Goal: Entertainment & Leisure: Consume media (video, audio)

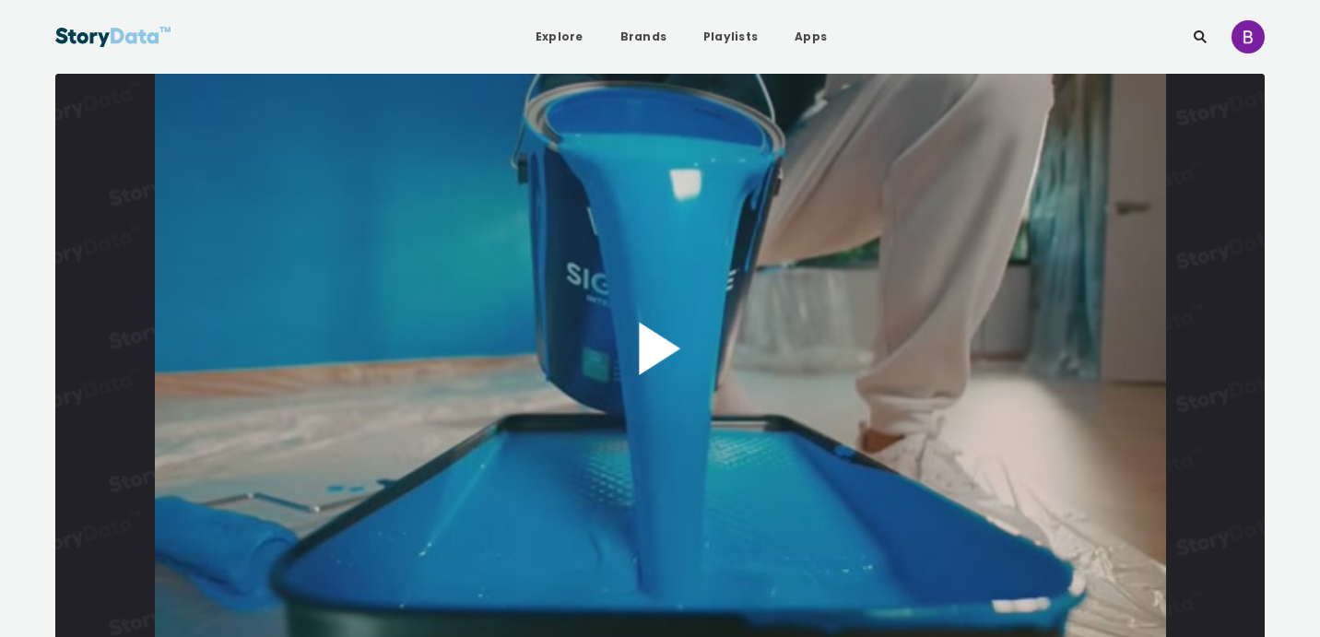
scroll to position [29, 0]
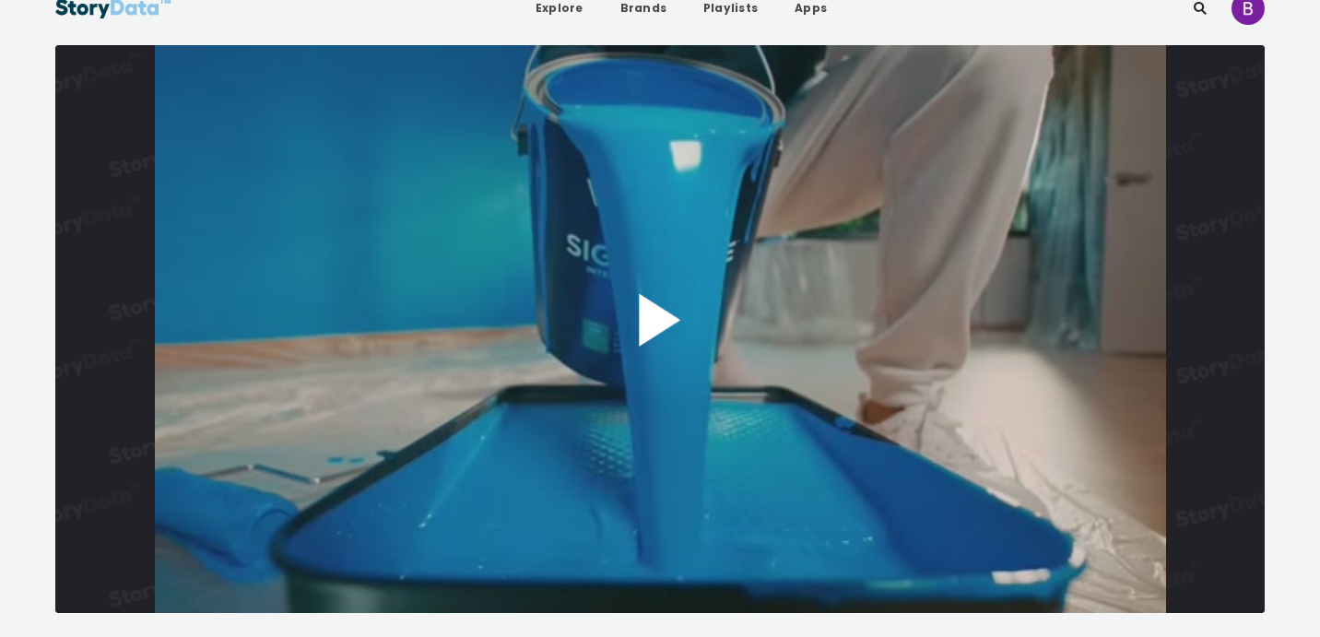
click at [661, 352] on button "Play Video" at bounding box center [660, 329] width 1210 height 568
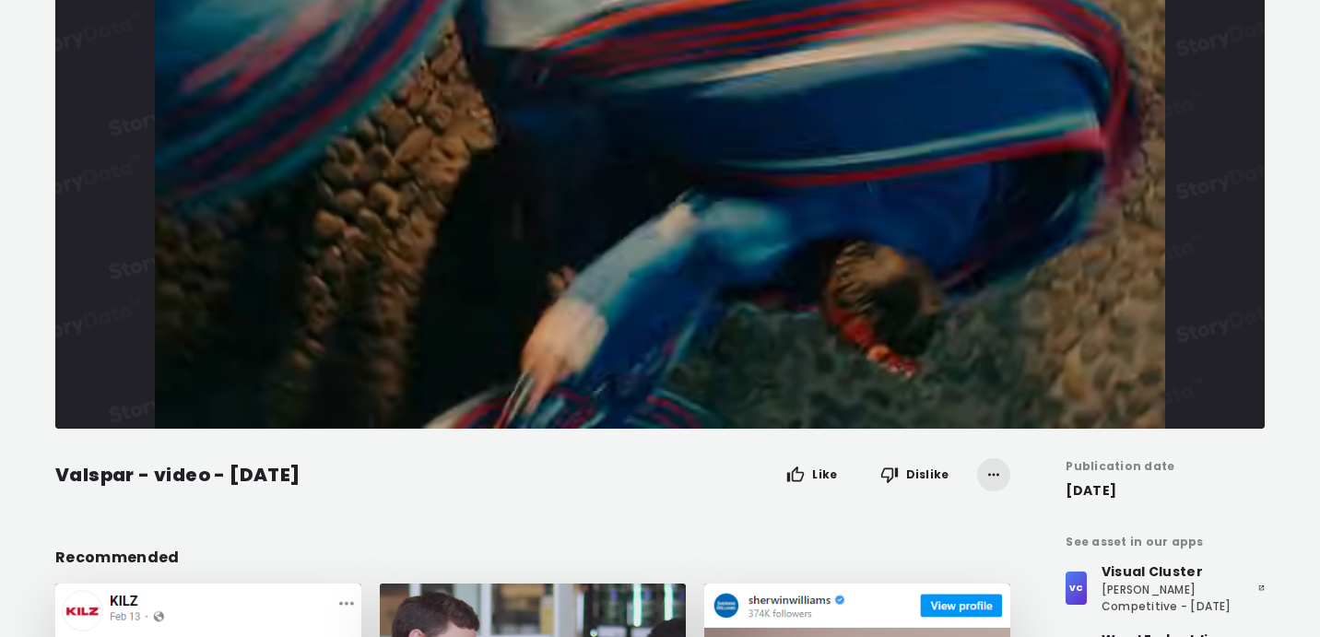
scroll to position [207, 0]
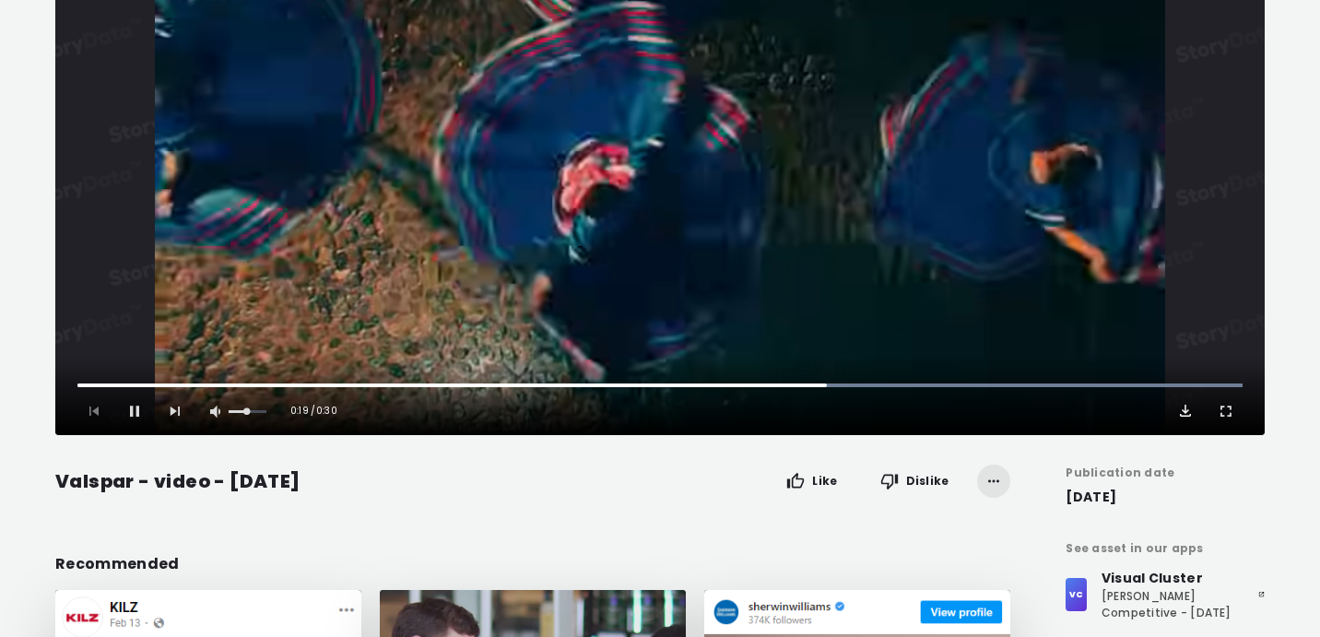
click at [1185, 417] on span "Video Player" at bounding box center [1185, 411] width 18 height 18
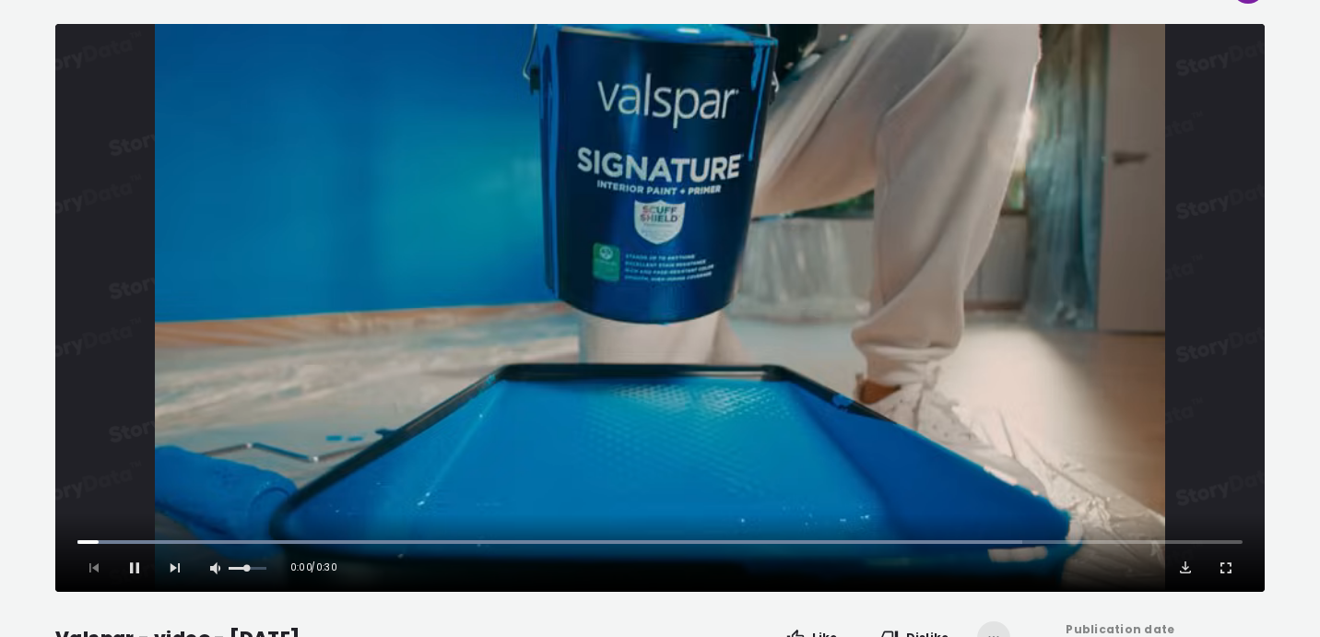
scroll to position [56, 0]
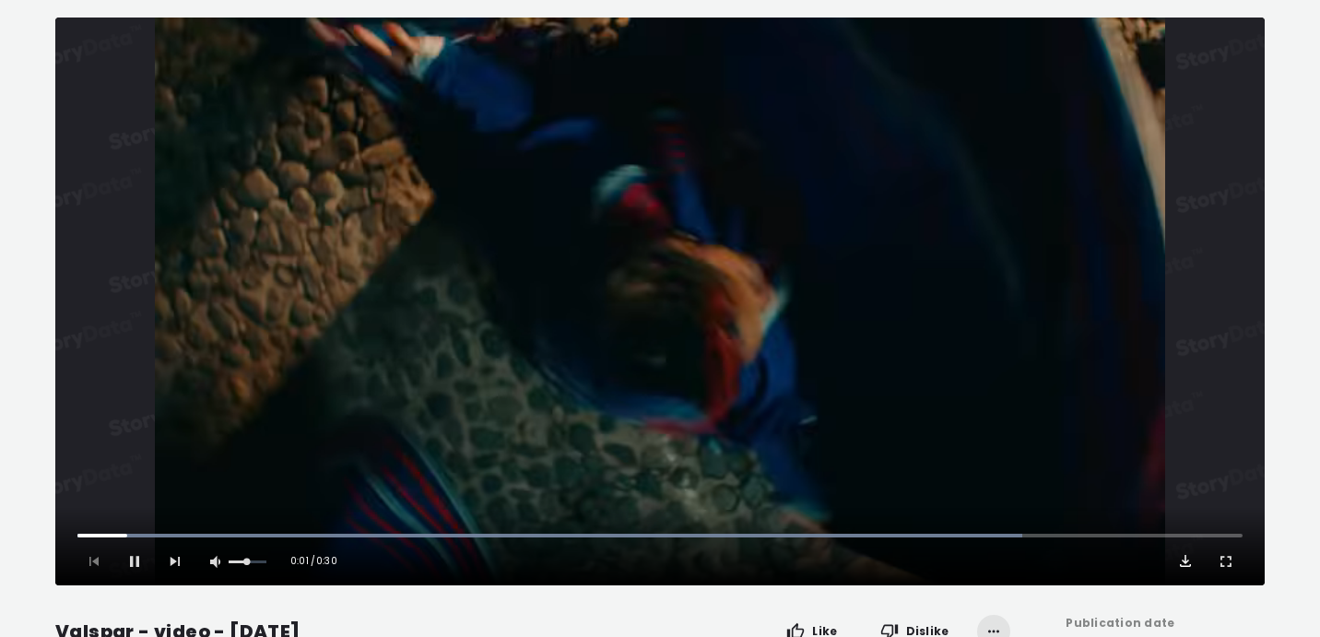
click at [1187, 556] on span "Video Player" at bounding box center [1185, 561] width 18 height 18
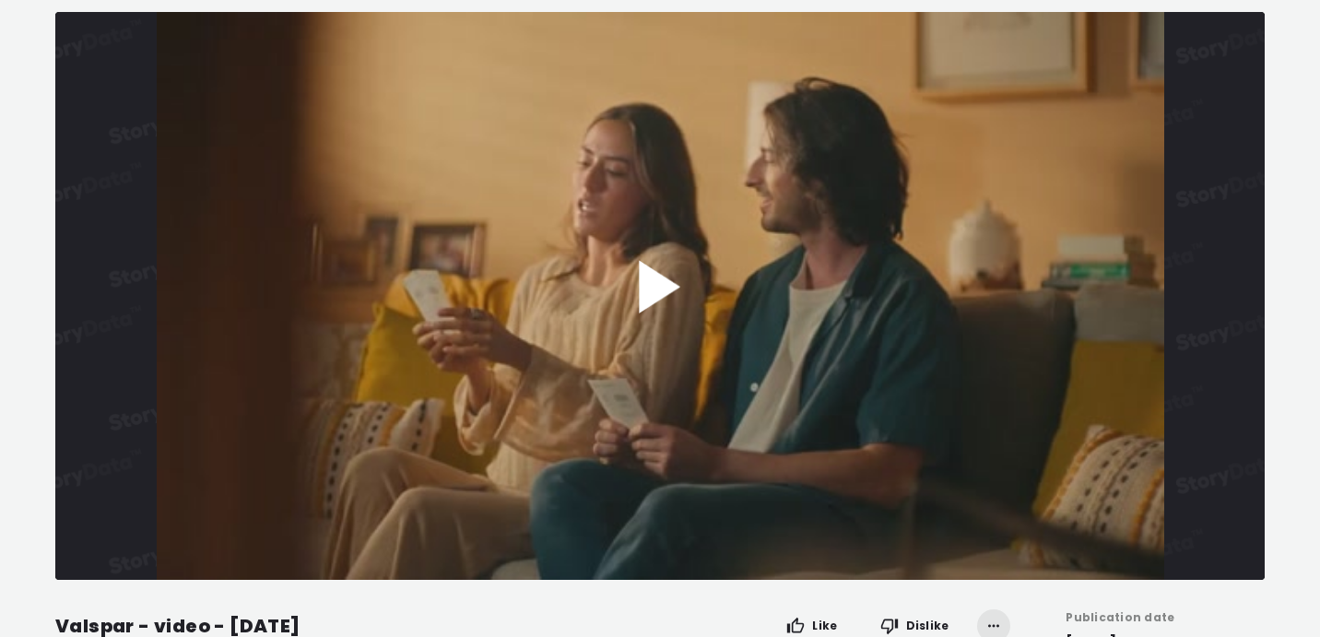
click at [664, 289] on button "Play Video" at bounding box center [660, 296] width 1210 height 568
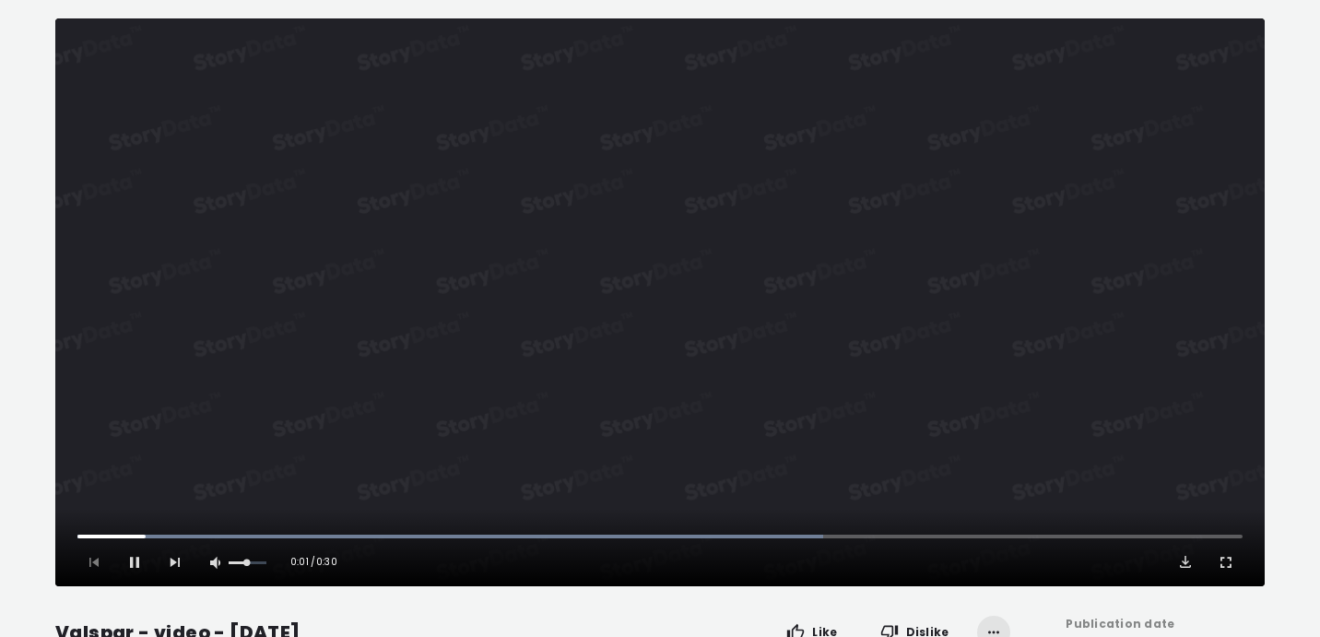
scroll to position [54, 0]
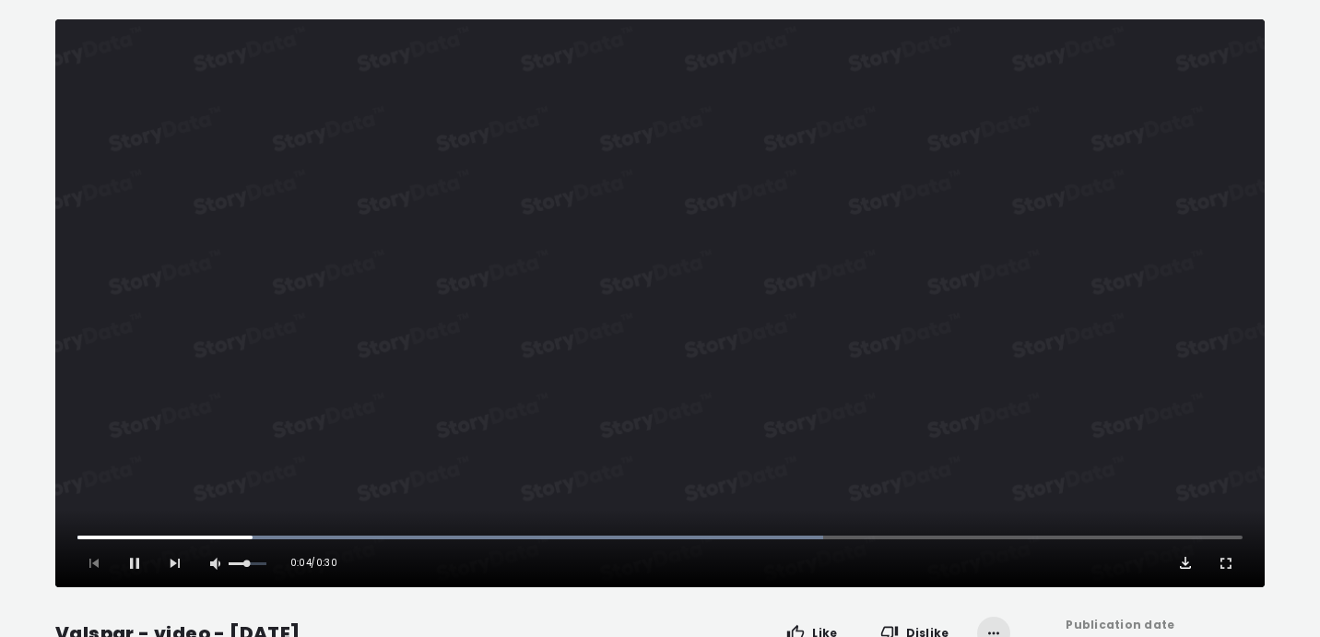
click at [1187, 569] on span "Video Player" at bounding box center [1185, 563] width 18 height 18
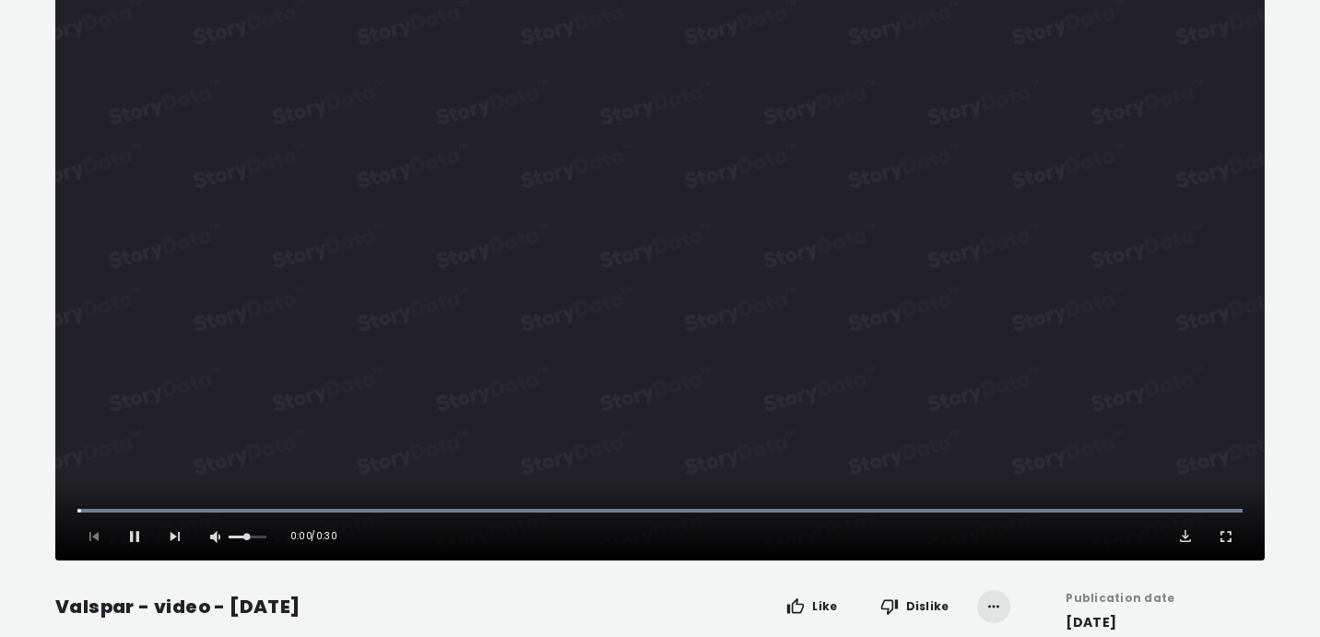
scroll to position [97, 0]
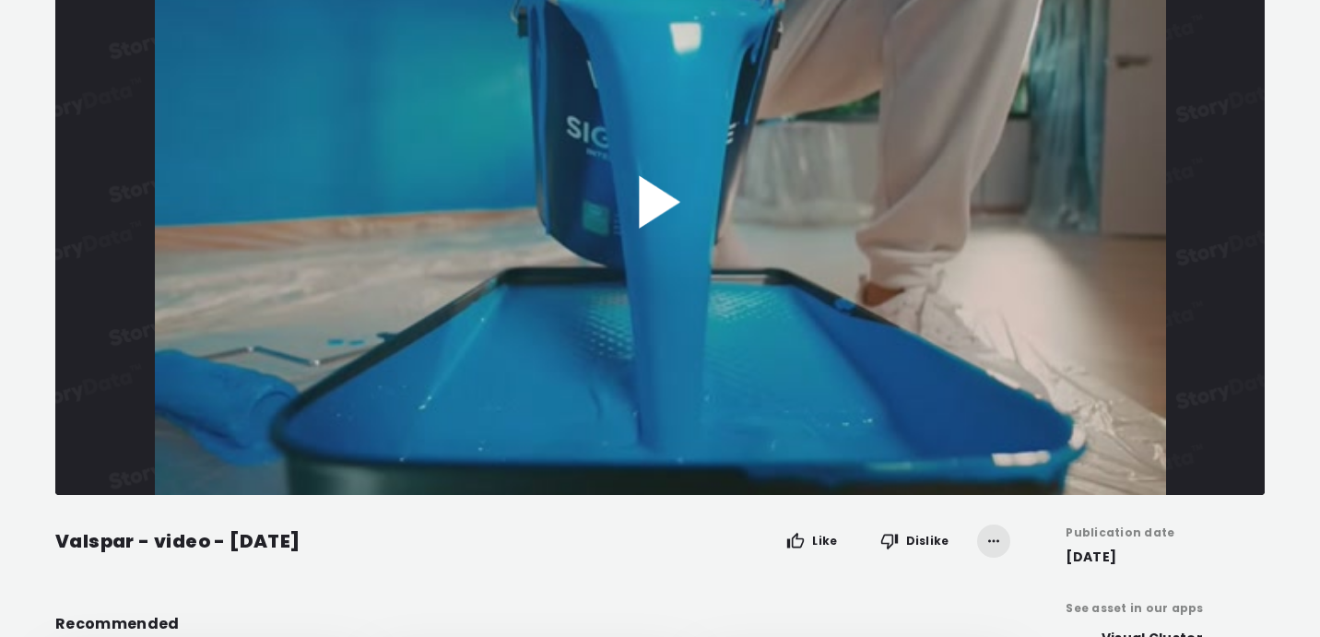
click at [1012, 350] on button "Play Video" at bounding box center [660, 211] width 1210 height 568
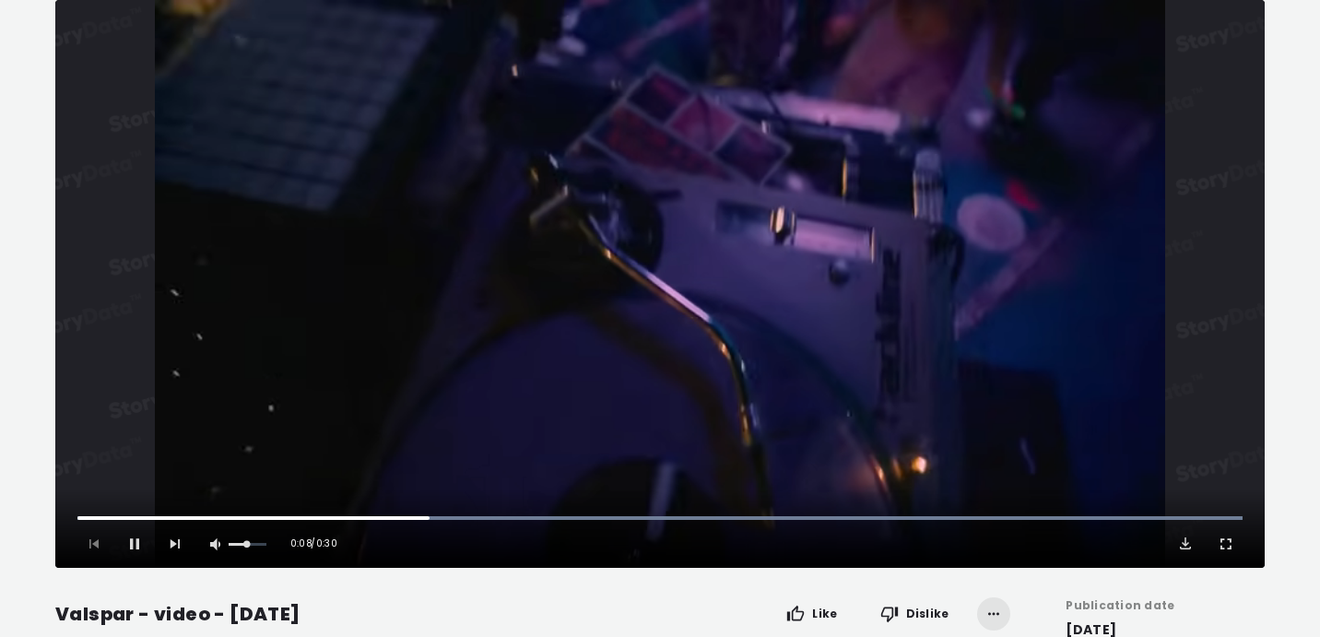
click at [99, 541] on div "Pause Mute Current Time 0:08 / Duration 0:30 Loaded : 100.00% 0:03 0:09 1x Play…" at bounding box center [660, 528] width 1210 height 77
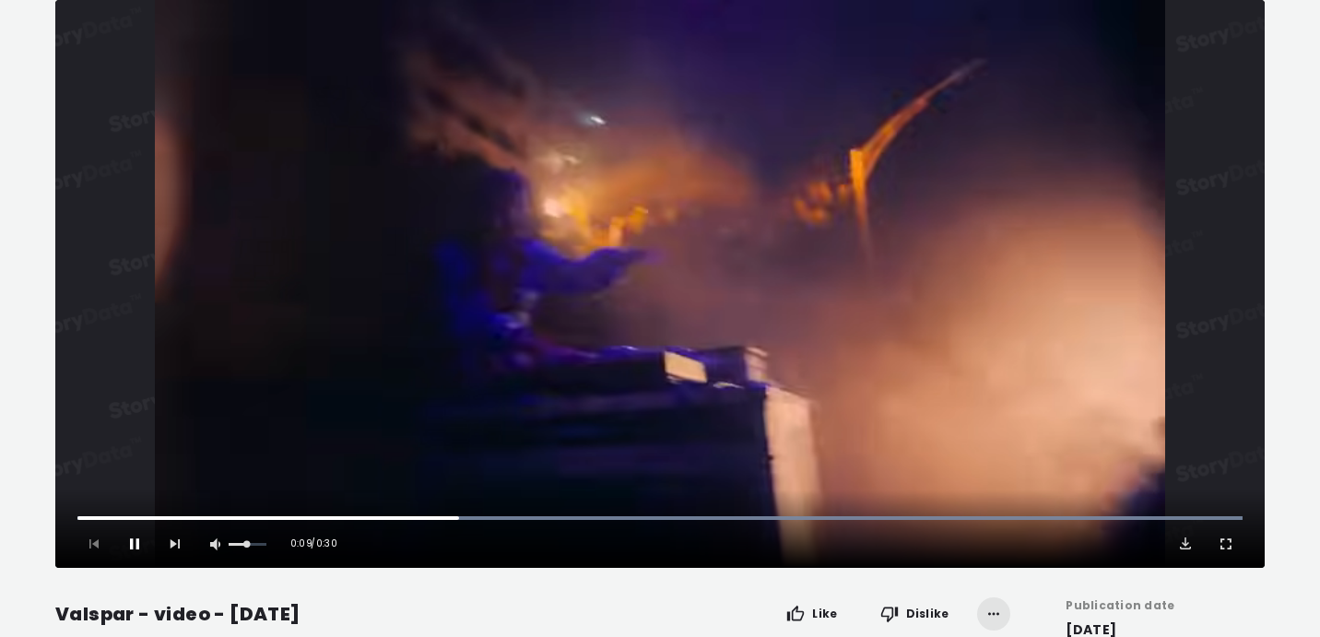
click at [137, 540] on span "Video Player" at bounding box center [134, 544] width 18 height 18
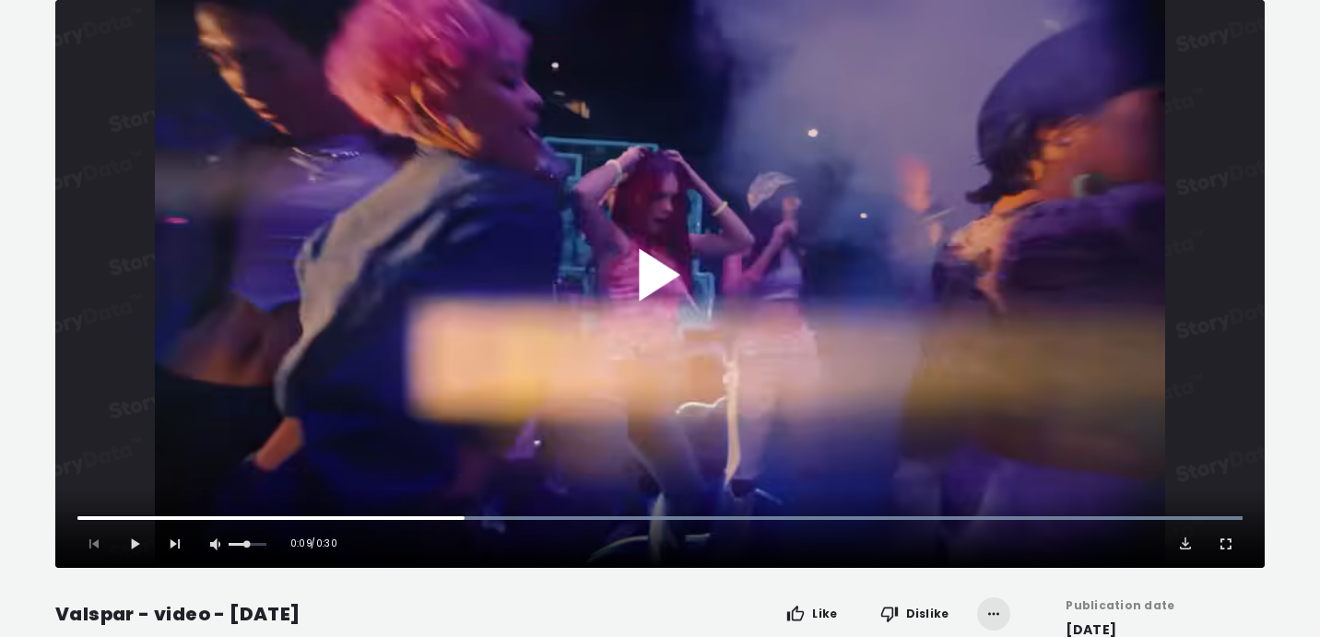
scroll to position [369, 0]
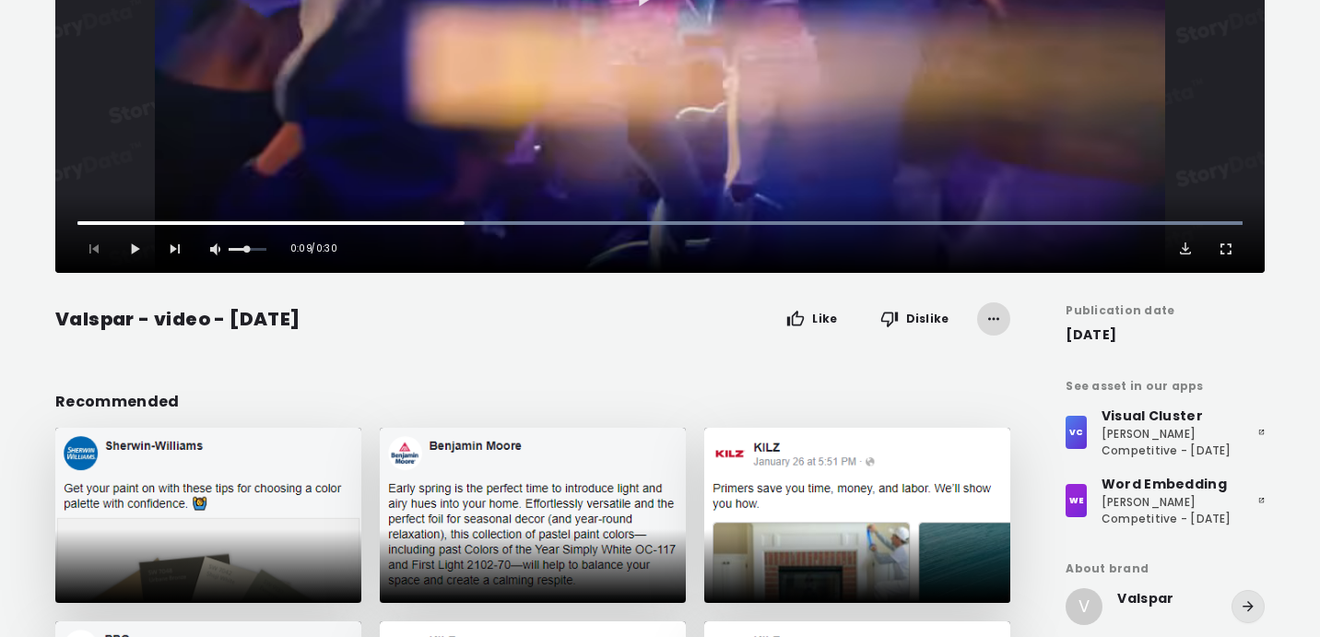
click at [998, 320] on icon "button" at bounding box center [994, 319] width 18 height 18
click at [1185, 253] on span "Video Player" at bounding box center [1185, 249] width 18 height 18
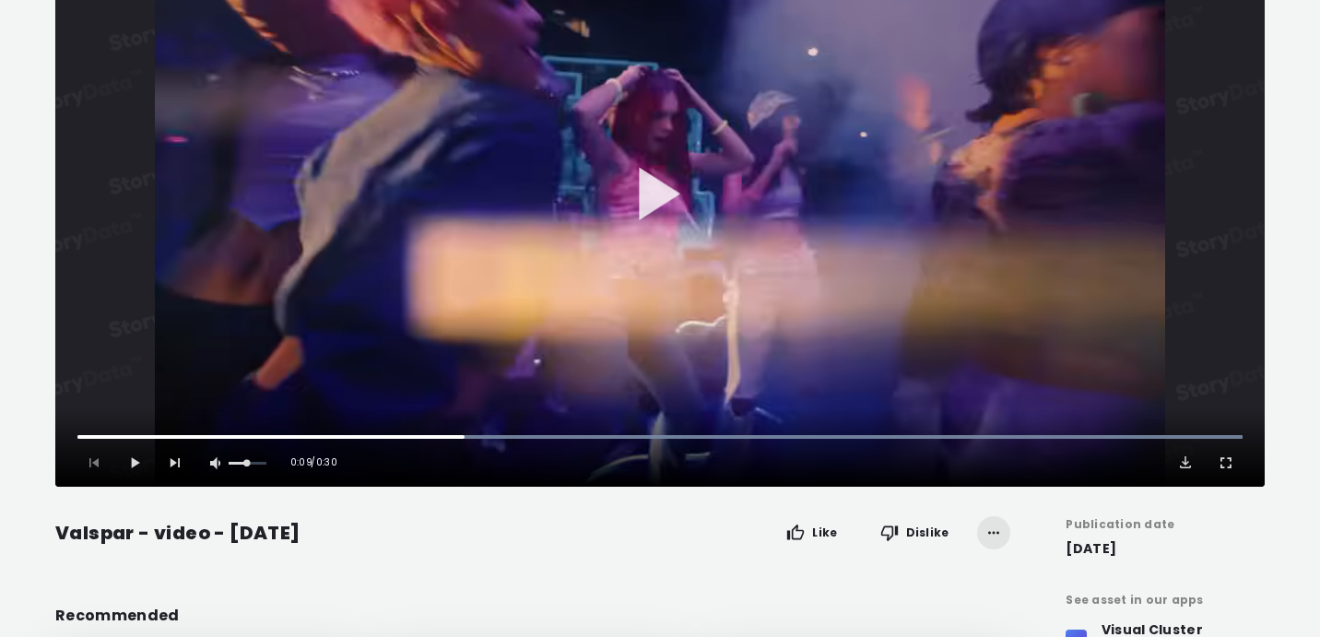
scroll to position [0, 0]
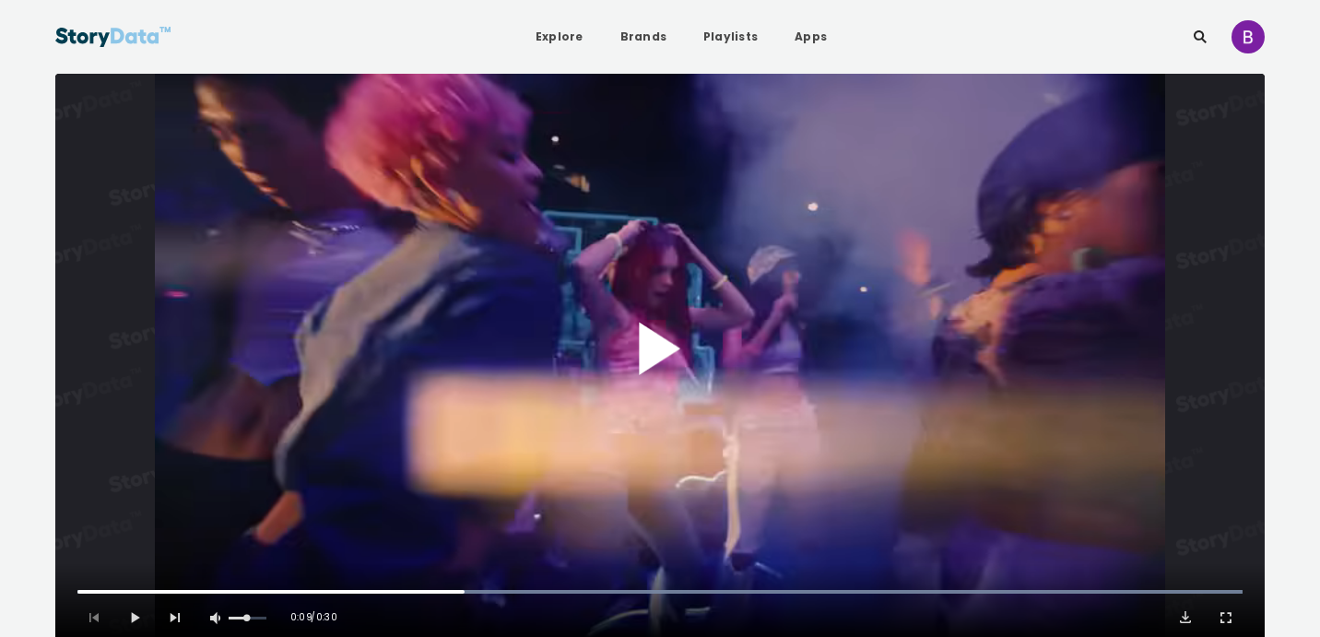
click at [675, 340] on button "Play Video" at bounding box center [660, 358] width 1210 height 568
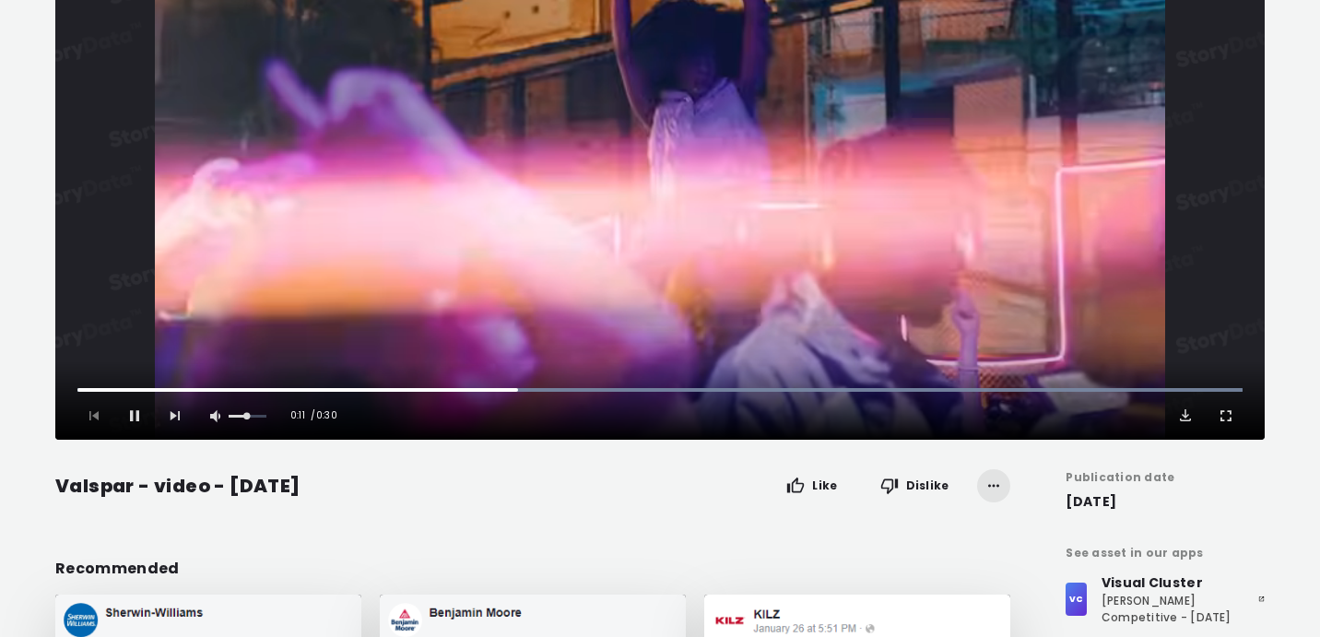
scroll to position [203, 0]
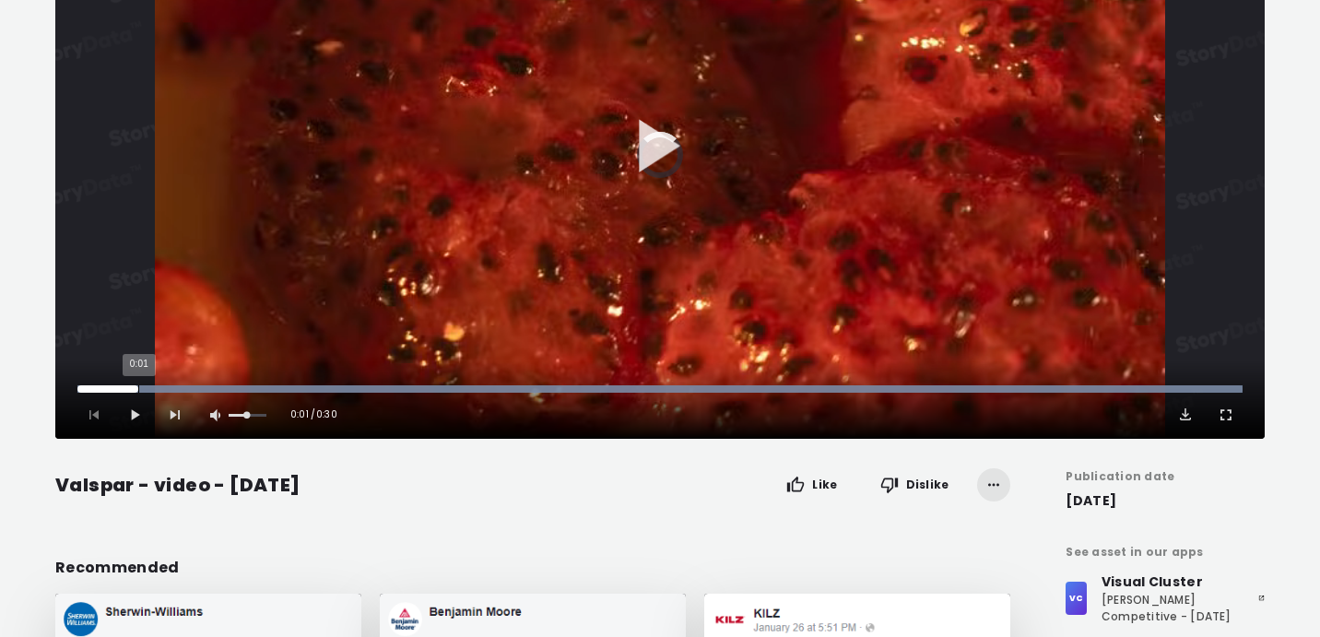
click at [138, 388] on div "0:01" at bounding box center [138, 388] width 1 height 7
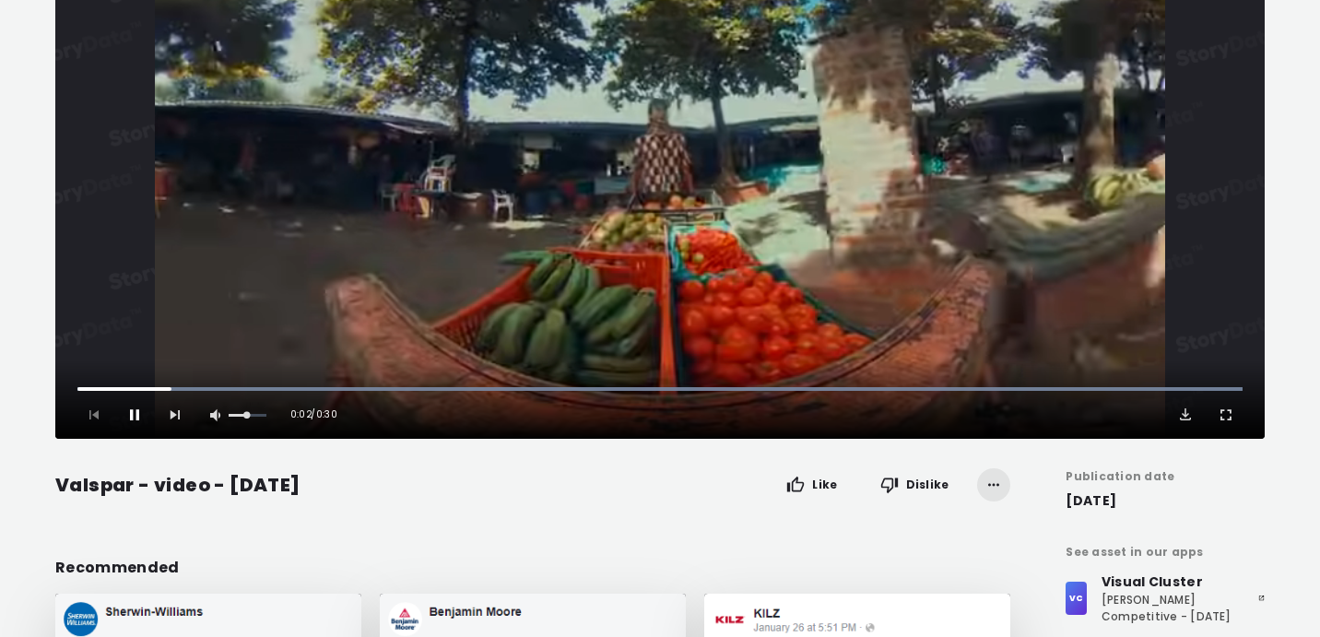
click at [135, 419] on span "Video Player" at bounding box center [134, 415] width 18 height 18
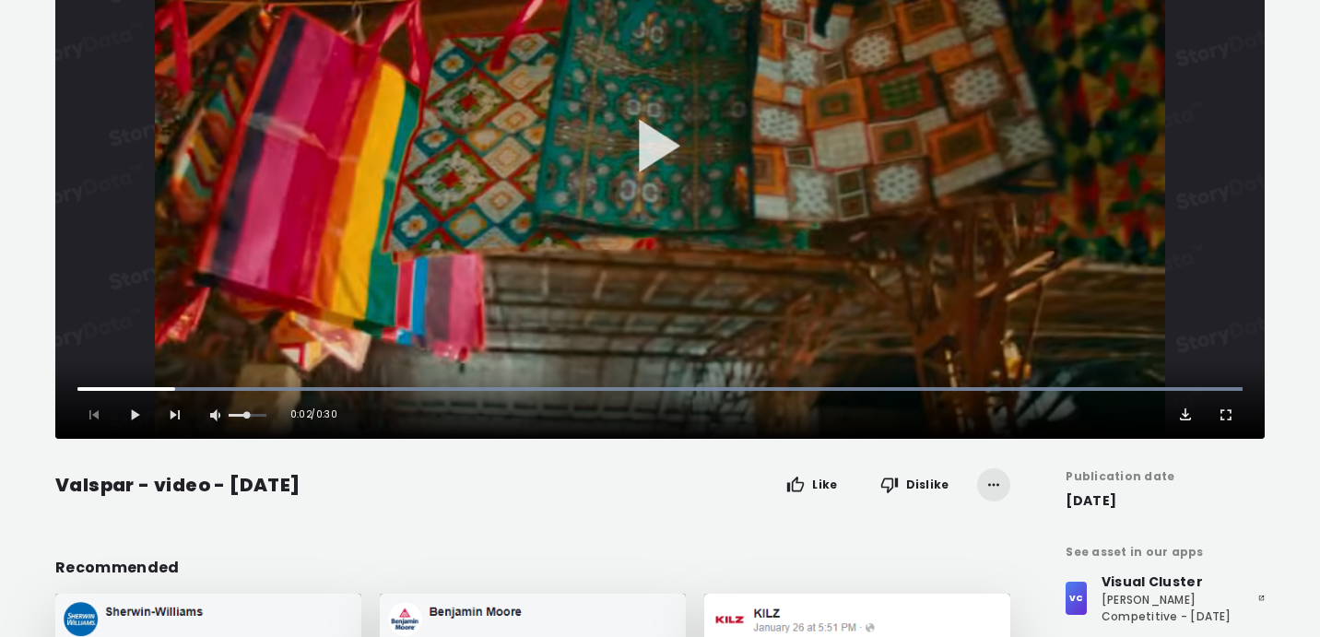
click at [1187, 419] on span "Video Player" at bounding box center [1185, 415] width 18 height 18
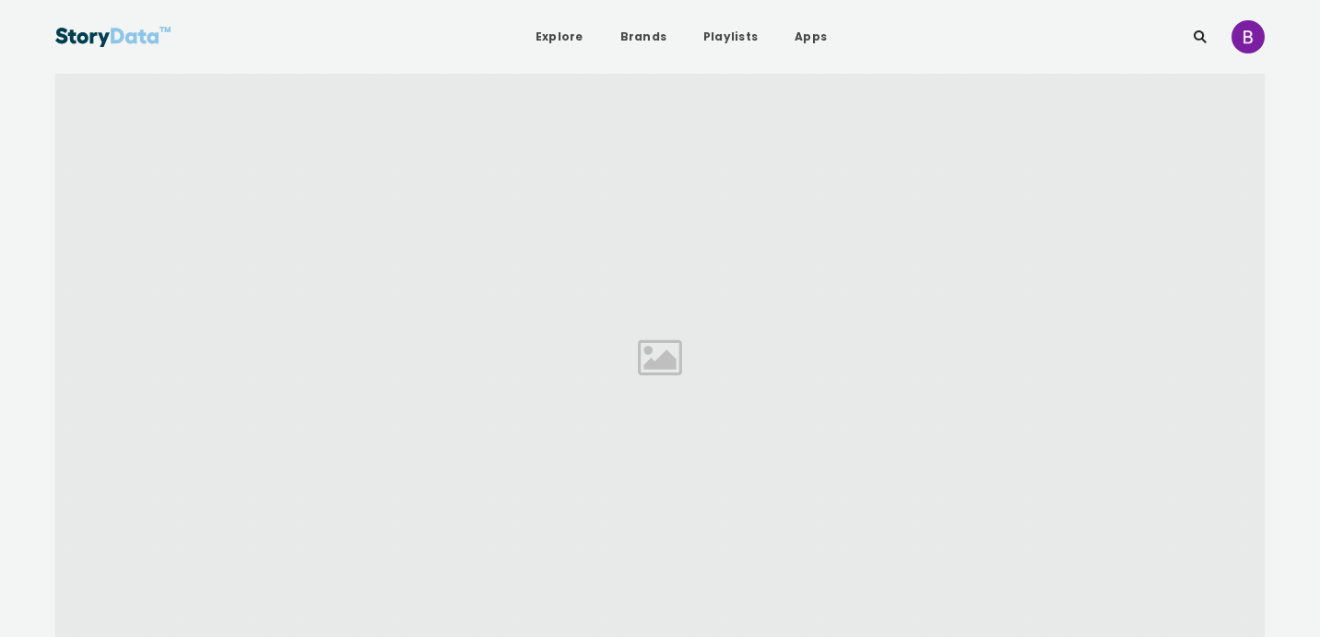
scroll to position [167, 0]
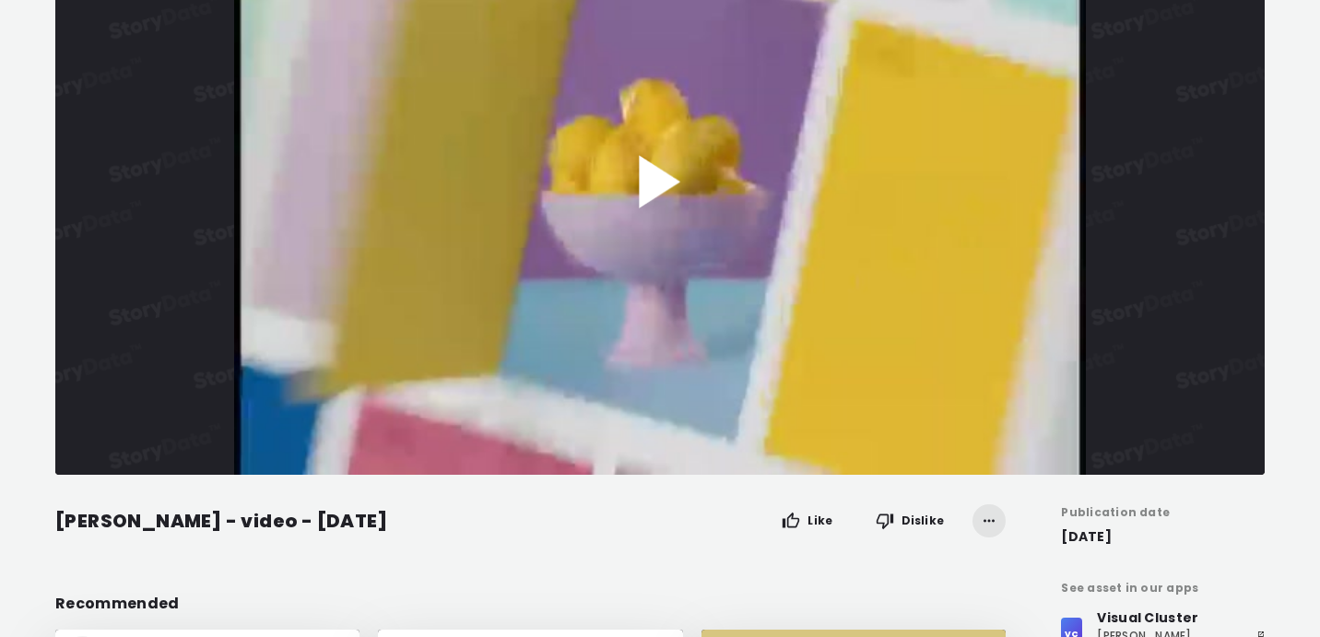
click at [1025, 364] on button "Play Video" at bounding box center [660, 191] width 1210 height 568
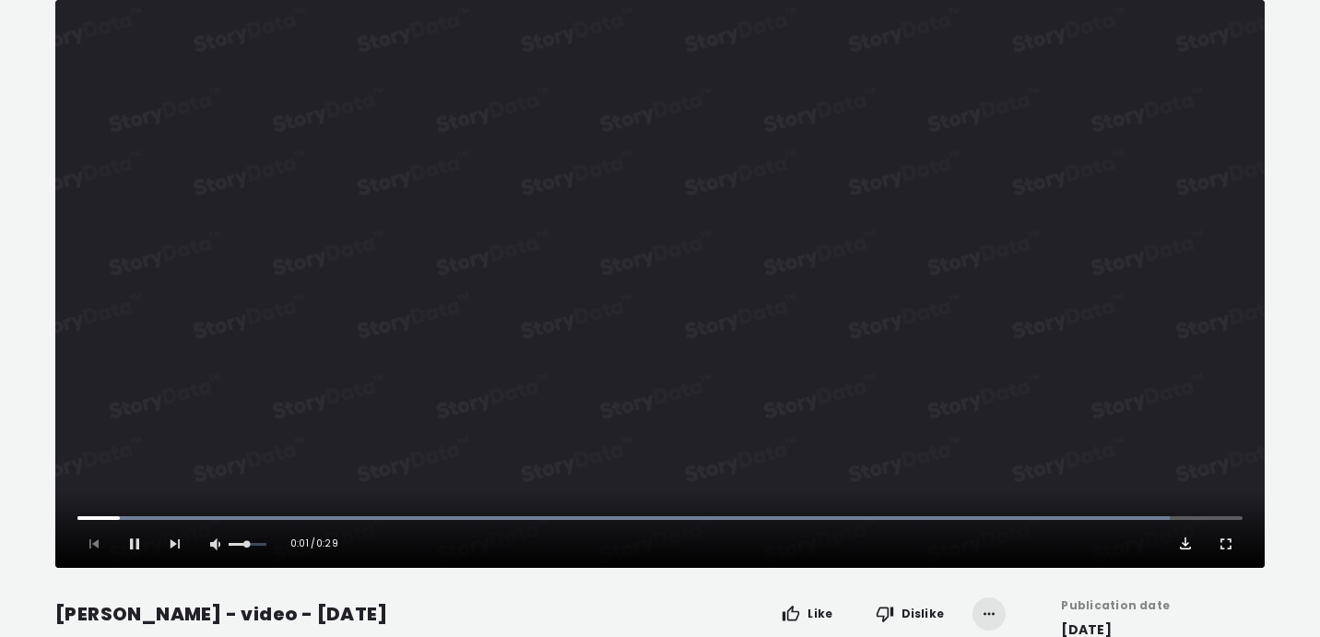
click at [1187, 538] on span "Video Player" at bounding box center [1185, 544] width 18 height 18
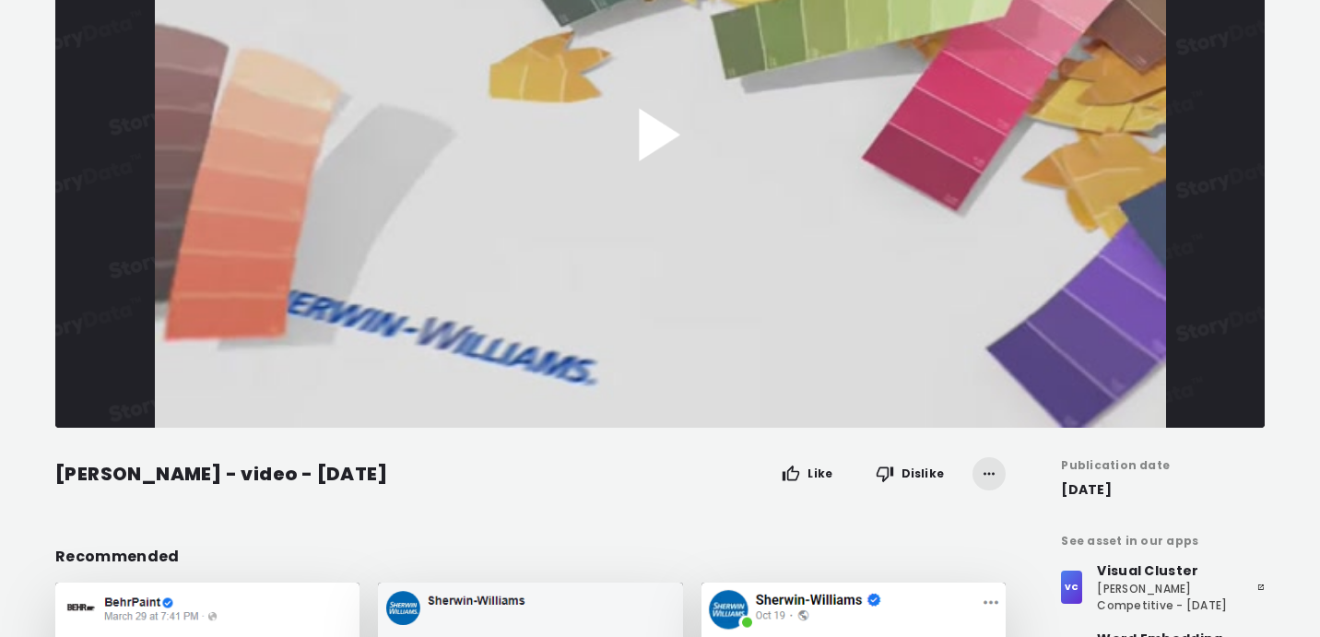
click at [1125, 343] on button "Play Video" at bounding box center [660, 144] width 1210 height 568
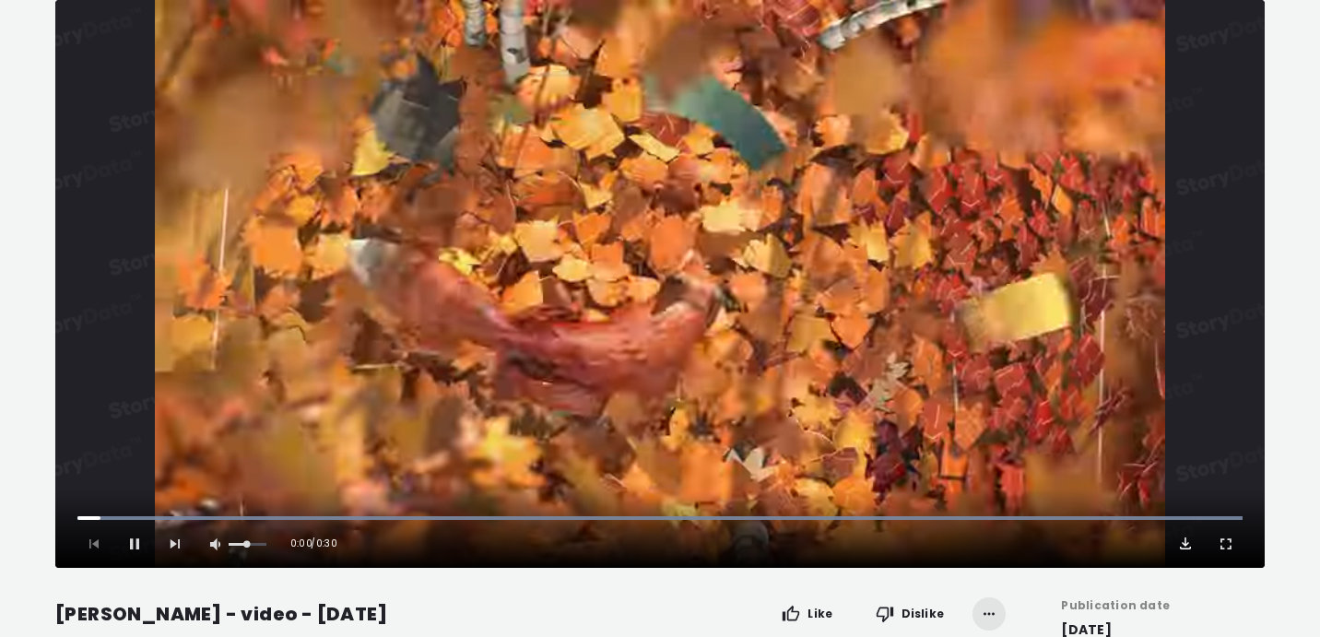
click at [1186, 546] on span "Video Player" at bounding box center [1185, 544] width 18 height 18
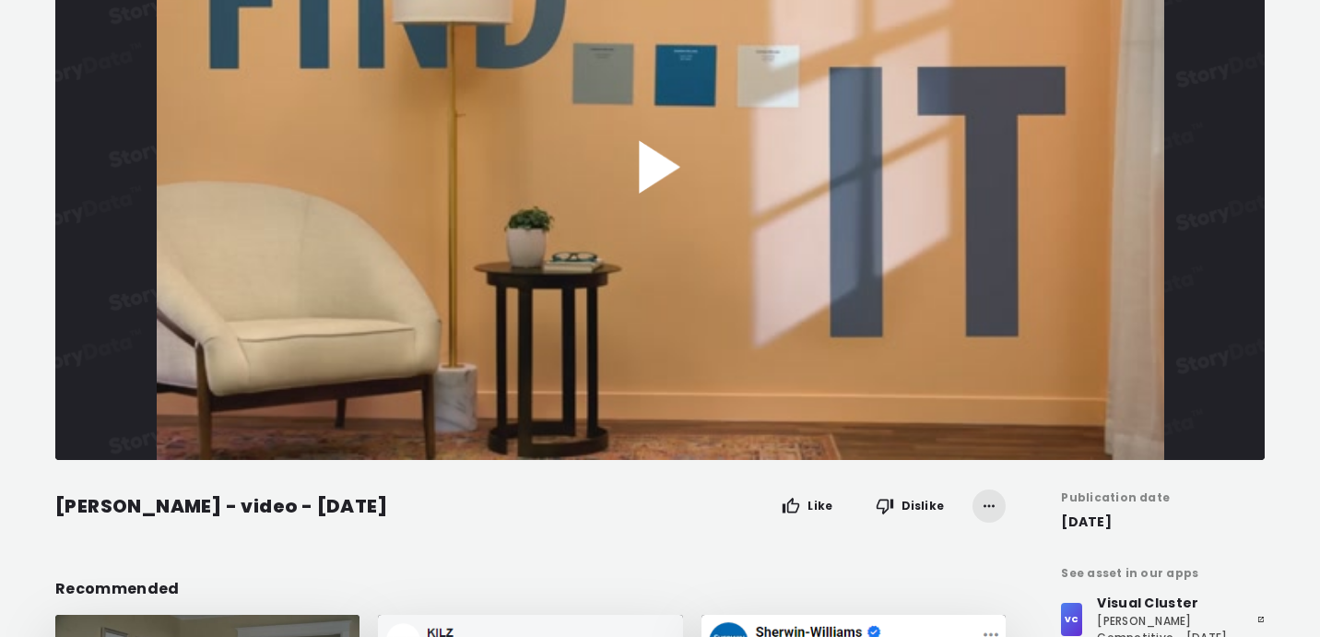
click at [1019, 410] on button "Play Video" at bounding box center [660, 176] width 1210 height 568
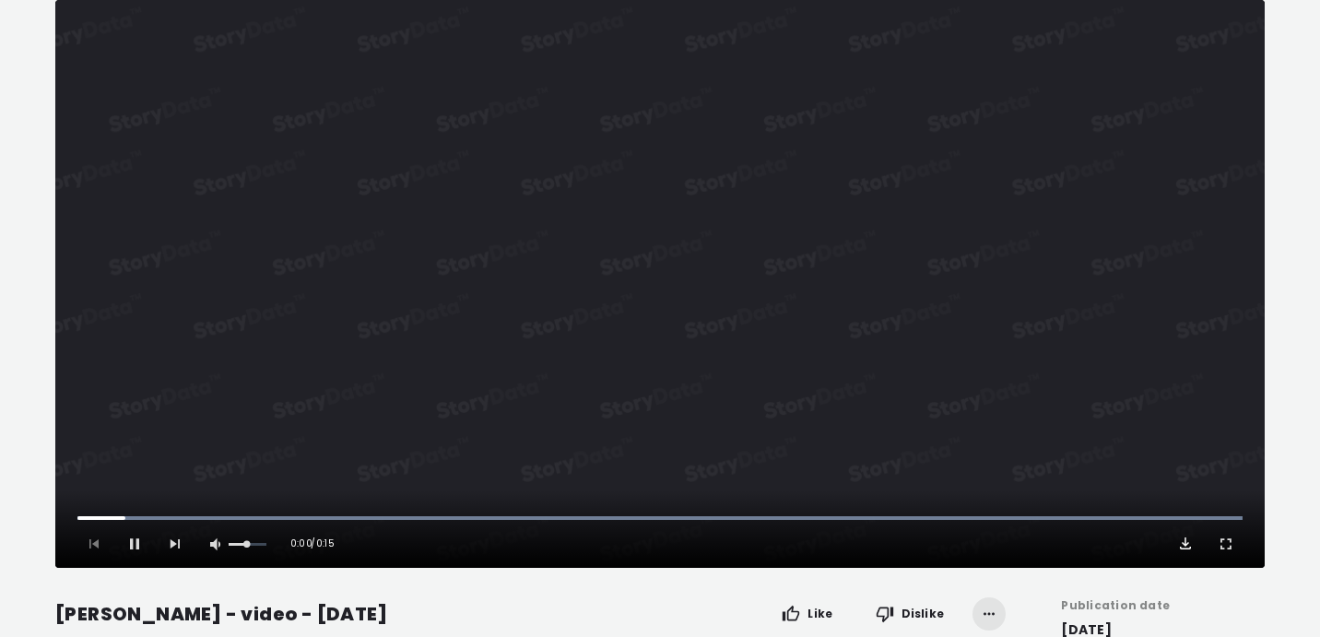
click at [1179, 542] on span "Video Player" at bounding box center [1185, 544] width 18 height 18
click at [146, 554] on div "Pause Mute Current Time 0:05 / Duration 0:15 Loaded : 100.00% 0:00 0:05 1x Play…" at bounding box center [660, 528] width 1210 height 77
click at [145, 542] on div "Pause Mute Current Time 0:06 / Duration 0:15 Loaded : 100.00% 0:00 0:06 1x Play…" at bounding box center [660, 528] width 1210 height 77
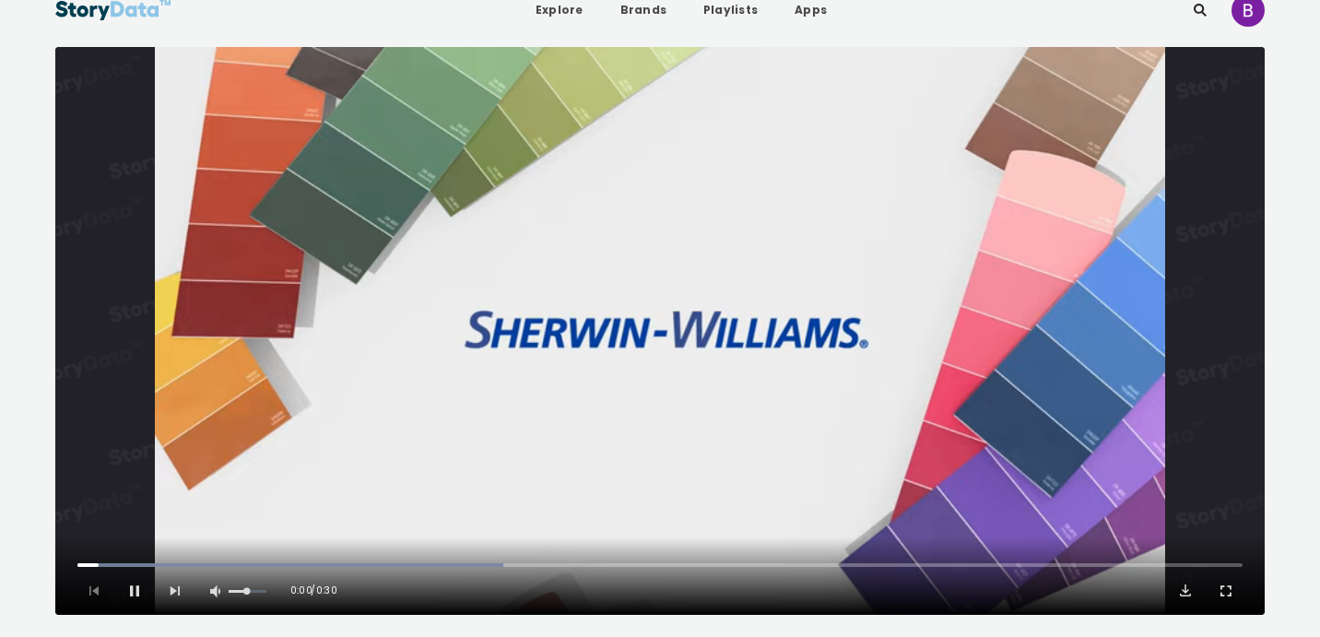
scroll to position [29, 0]
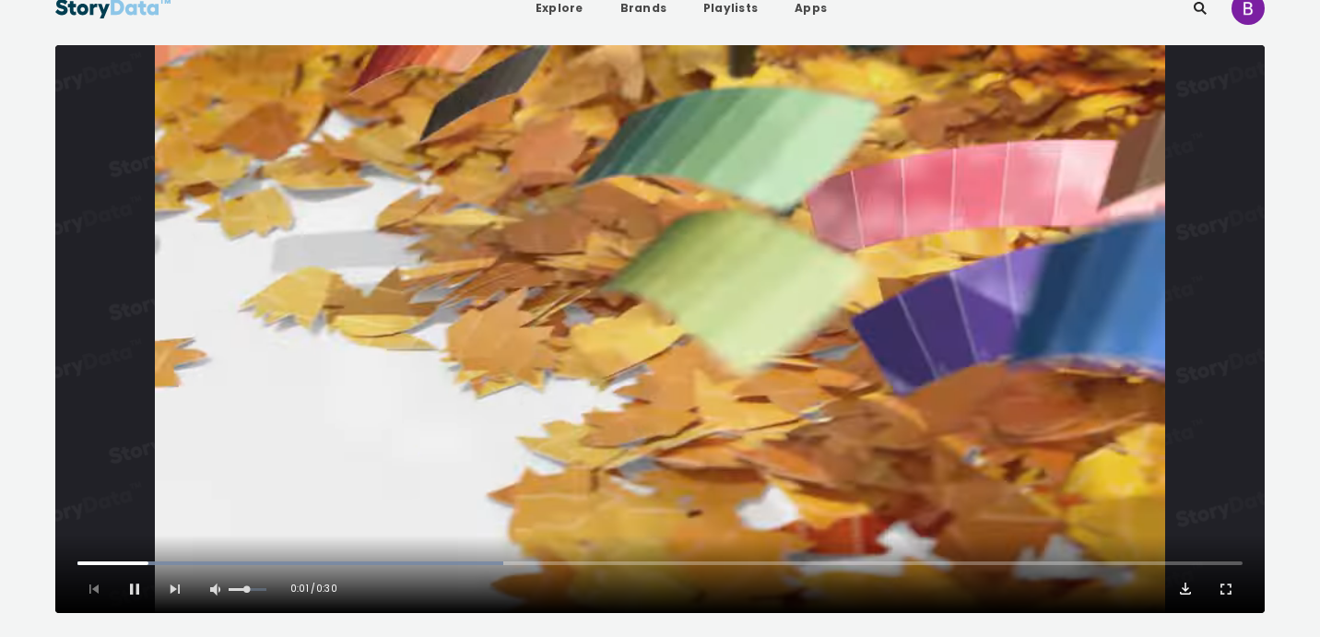
click at [1186, 587] on span "Video Player" at bounding box center [1185, 589] width 18 height 18
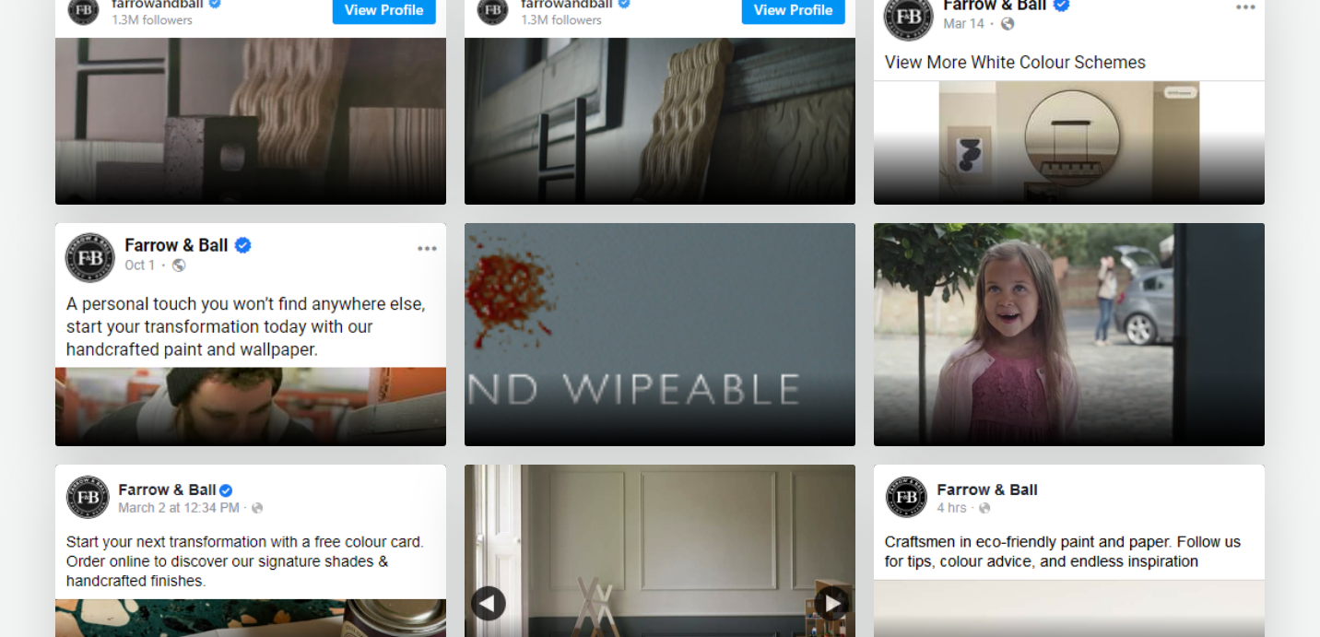
scroll to position [4394, 0]
